Goal: Task Accomplishment & Management: Use online tool/utility

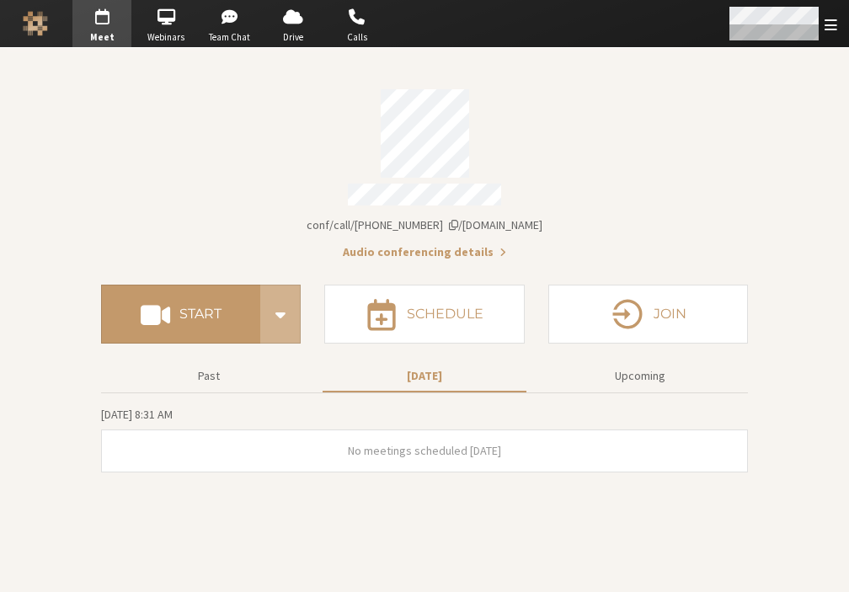
click at [826, 29] on span "Open menu" at bounding box center [831, 25] width 13 height 16
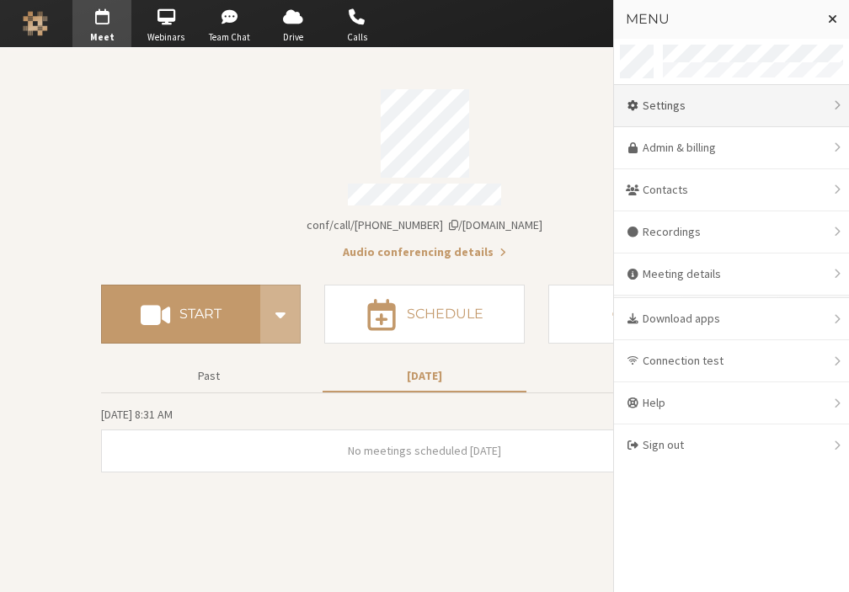
click at [662, 110] on div "Settings" at bounding box center [731, 106] width 235 height 42
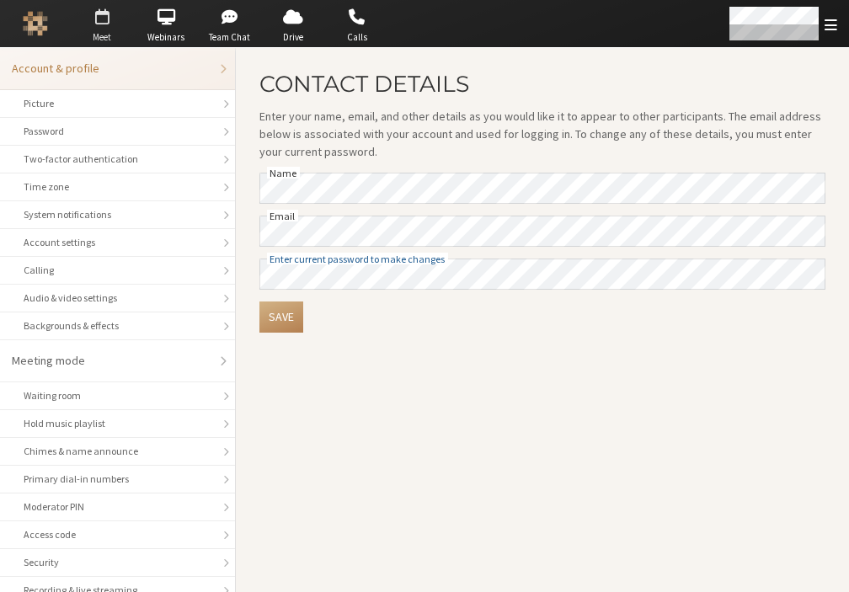
click at [99, 27] on span "button" at bounding box center [101, 16] width 59 height 27
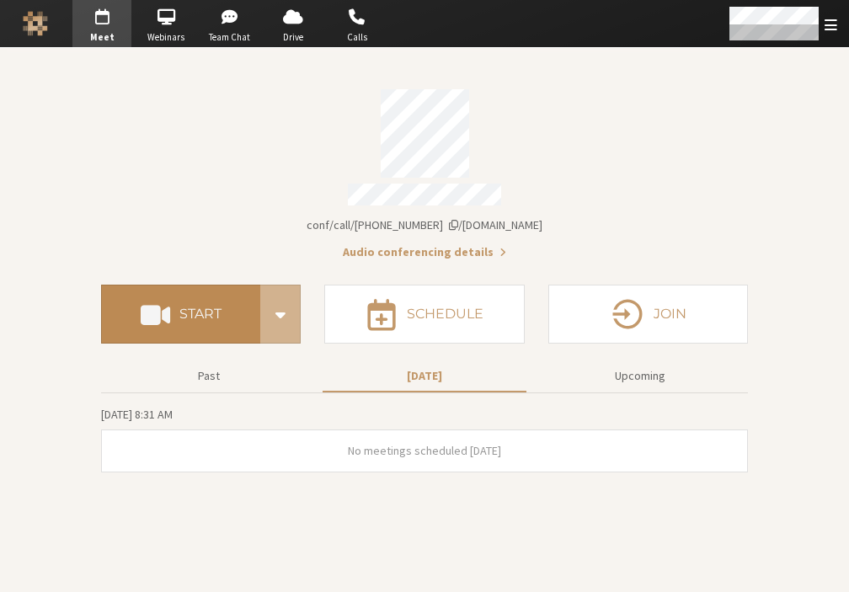
click at [206, 307] on h4 "Start" at bounding box center [200, 313] width 42 height 13
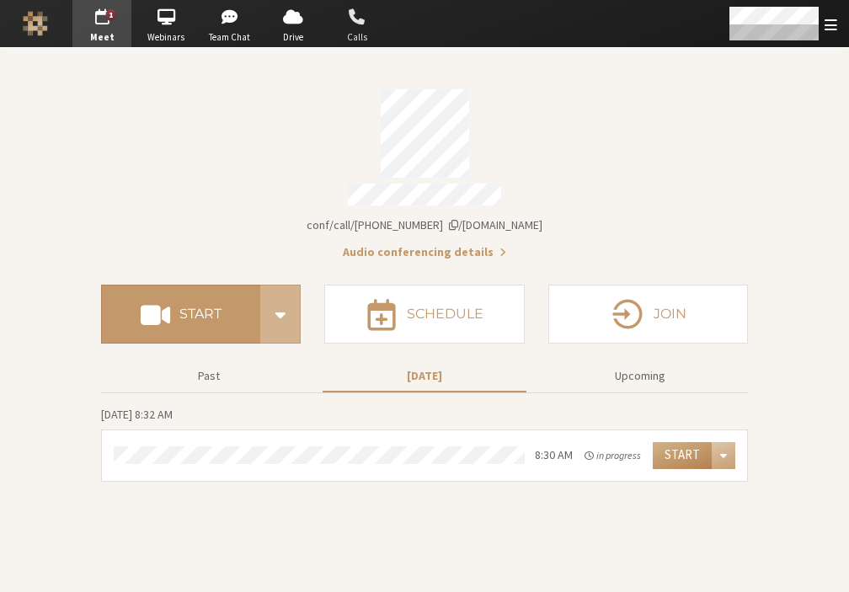
drag, startPoint x: 446, startPoint y: 1, endPoint x: 331, endPoint y: 16, distance: 116.4
click at [331, 16] on div "1 Go to Meet Go to Webinars Go to Team Chat Go to Drive Go to Calls" at bounding box center [424, 23] width 849 height 47
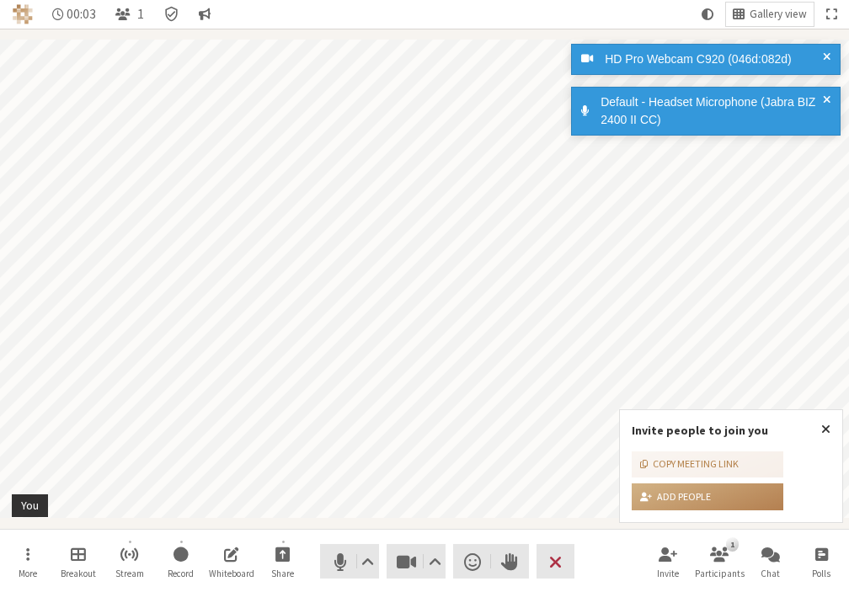
click at [824, 61] on span at bounding box center [827, 60] width 8 height 18
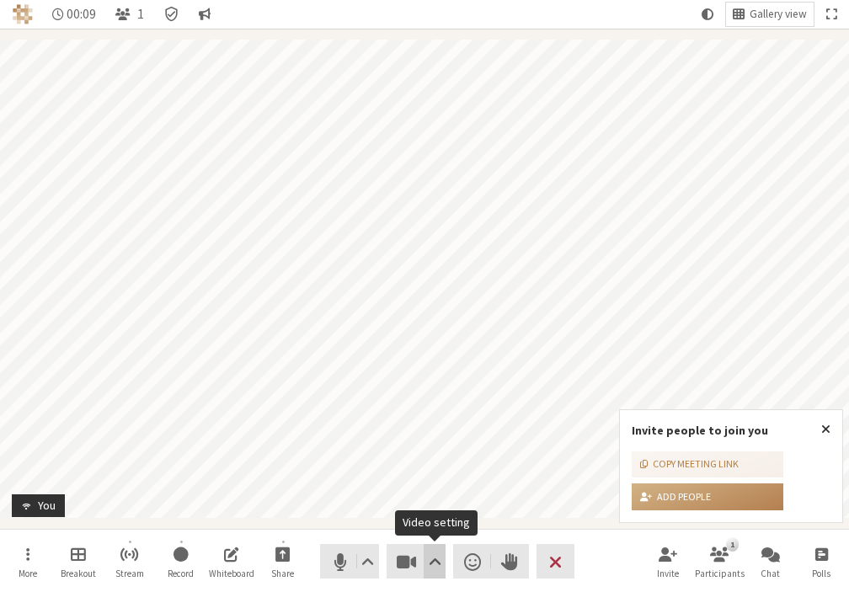
click at [437, 563] on span "Video setting" at bounding box center [435, 562] width 13 height 24
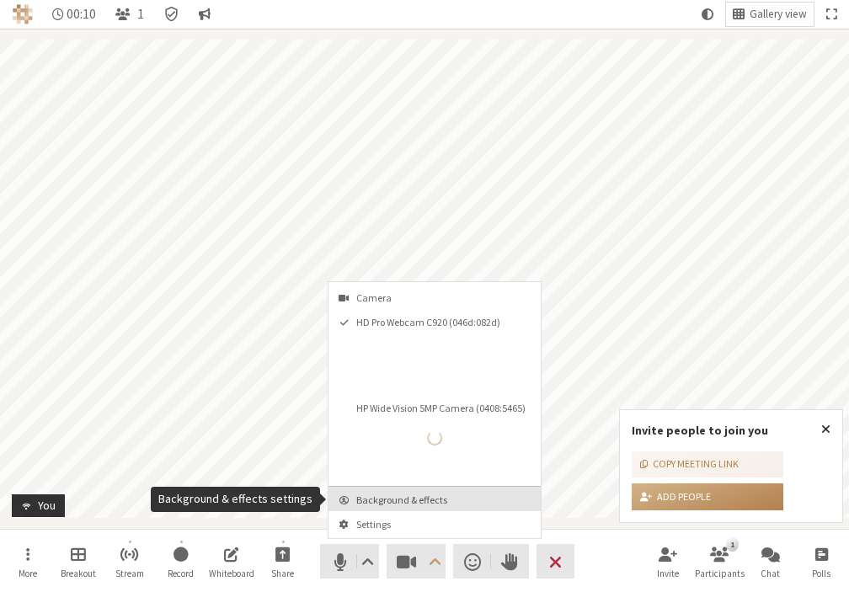
click at [407, 506] on button "Background & effects" at bounding box center [435, 499] width 212 height 24
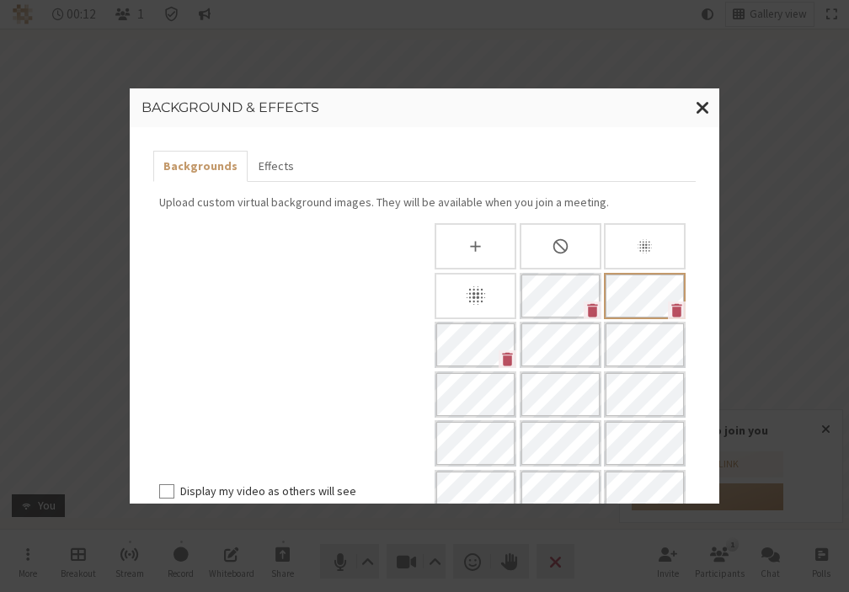
click at [464, 300] on icon "Blur background" at bounding box center [476, 296] width 24 height 24
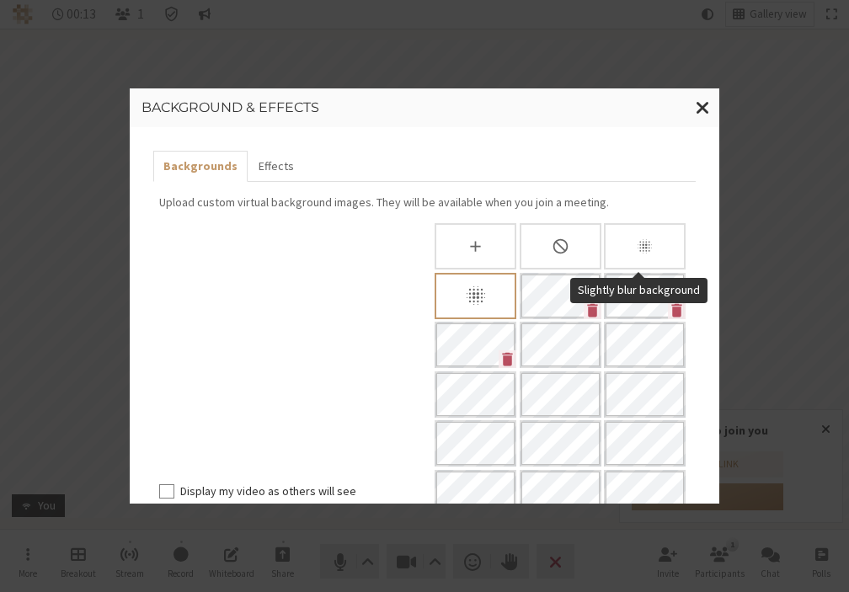
click at [628, 238] on div "Slightly blur background" at bounding box center [645, 246] width 82 height 46
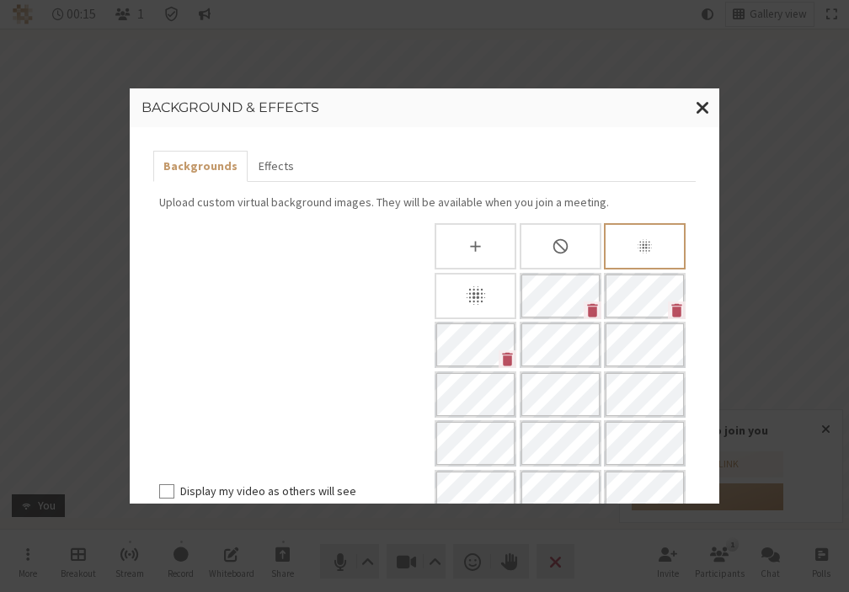
click at [471, 293] on icon "Blur background" at bounding box center [475, 295] width 19 height 19
click at [698, 109] on span "Close modal" at bounding box center [703, 107] width 14 height 21
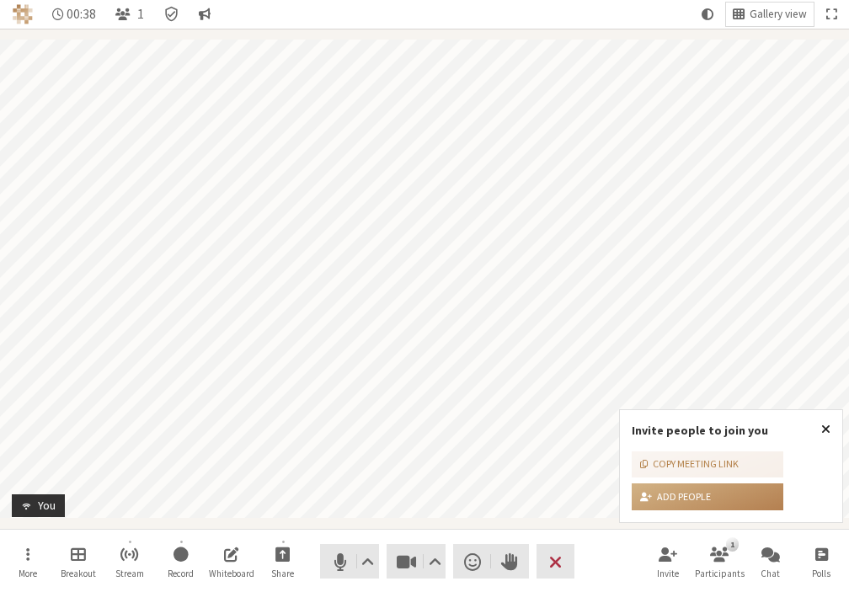
click at [824, 432] on span "Close popover" at bounding box center [825, 428] width 9 height 13
